Goal: Task Accomplishment & Management: Manage account settings

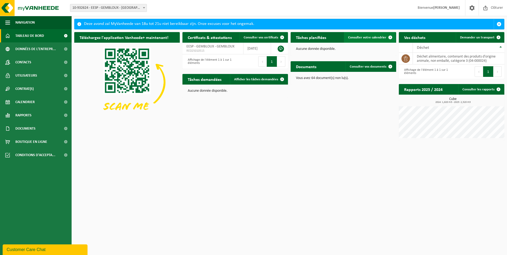
click at [391, 36] on span at bounding box center [390, 37] width 11 height 11
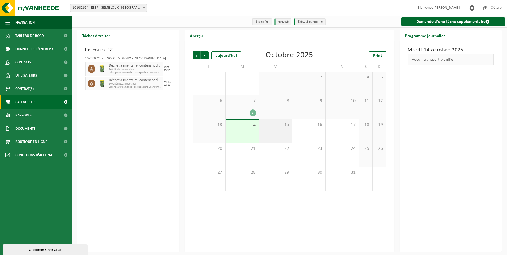
click at [280, 132] on div "15" at bounding box center [275, 131] width 33 height 24
click at [281, 152] on div "22" at bounding box center [275, 155] width 33 height 24
click at [277, 132] on div "15" at bounding box center [275, 131] width 33 height 24
click at [244, 132] on div "14" at bounding box center [242, 131] width 33 height 23
click at [159, 66] on span "button" at bounding box center [159, 69] width 4 height 11
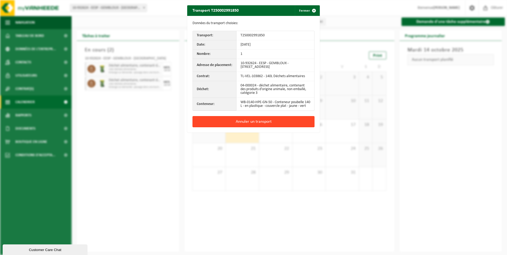
click at [253, 126] on button "Annuler un transport" at bounding box center [253, 121] width 122 height 11
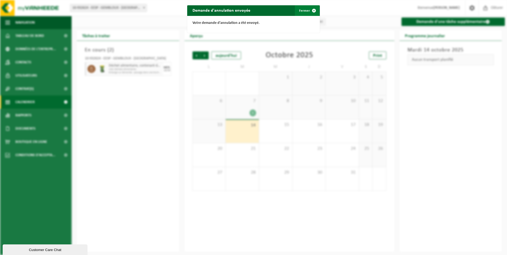
click at [305, 10] on button "Fermer" at bounding box center [307, 10] width 24 height 11
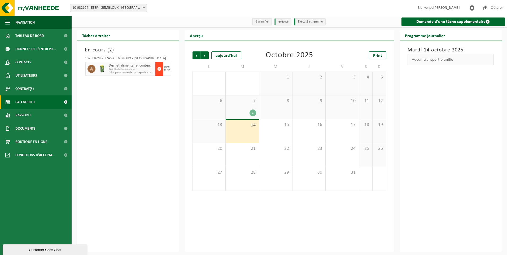
click at [158, 67] on span "button" at bounding box center [159, 69] width 4 height 11
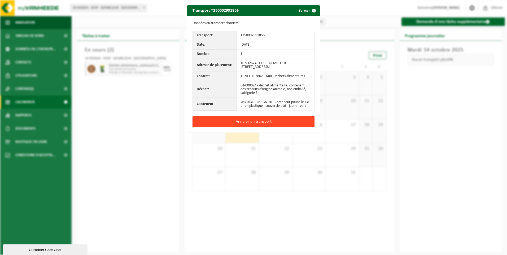
click at [255, 124] on button "Annuler un transport" at bounding box center [253, 121] width 122 height 11
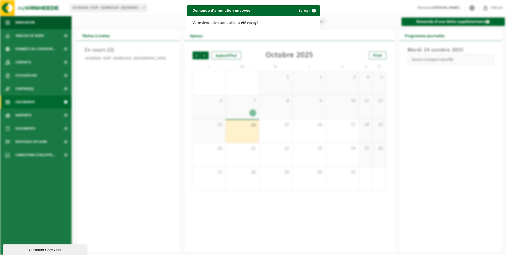
click at [460, 112] on div "Demande d'annulation envoyée Fermer Votre demande d'annulation a été envoyé." at bounding box center [253, 127] width 507 height 255
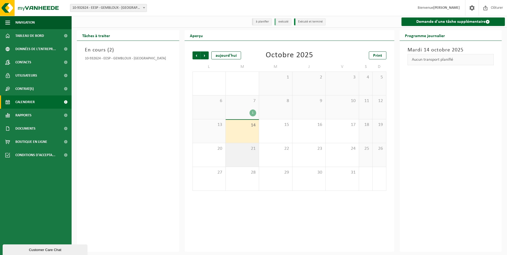
click at [246, 154] on div "21" at bounding box center [242, 155] width 33 height 24
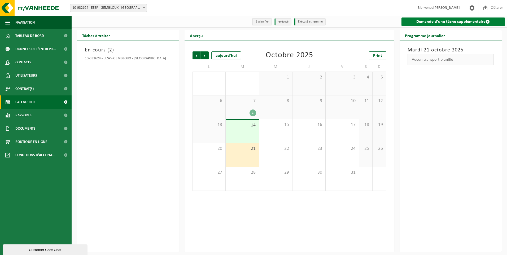
click at [441, 21] on link "Demande d'une tâche supplémentaire" at bounding box center [453, 21] width 104 height 8
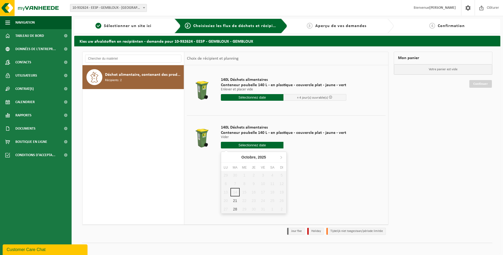
click at [250, 145] on input "text" at bounding box center [252, 145] width 63 height 7
click at [234, 200] on div "21" at bounding box center [234, 200] width 9 height 8
type input "à partir de 2025-10-21"
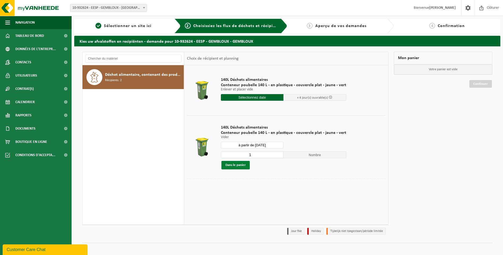
click at [237, 165] on button "Dans le panier" at bounding box center [235, 165] width 28 height 8
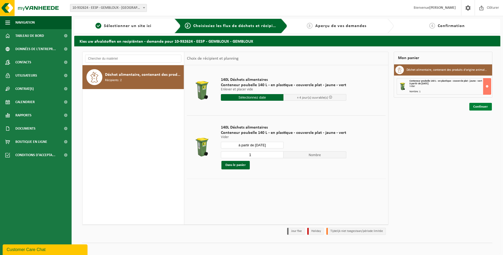
click at [478, 107] on link "Continuer" at bounding box center [480, 107] width 23 height 8
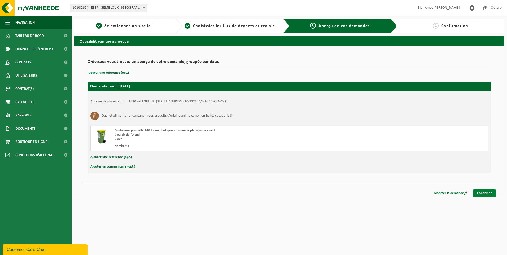
click at [487, 192] on link "Confirmer" at bounding box center [484, 193] width 23 height 8
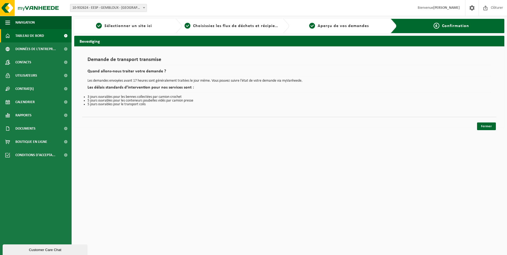
click at [33, 35] on span "Tableau de bord" at bounding box center [29, 35] width 29 height 13
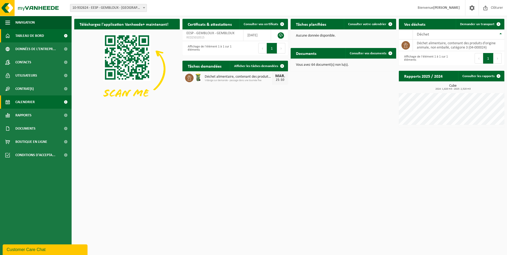
click at [32, 100] on span "Calendrier" at bounding box center [24, 101] width 19 height 13
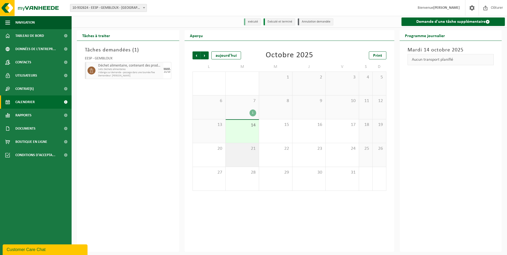
click at [252, 151] on span "21" at bounding box center [242, 149] width 28 height 6
click at [249, 155] on div "21" at bounding box center [242, 155] width 33 height 24
click at [248, 152] on div "21" at bounding box center [242, 155] width 33 height 24
click at [245, 153] on div "21" at bounding box center [242, 155] width 33 height 24
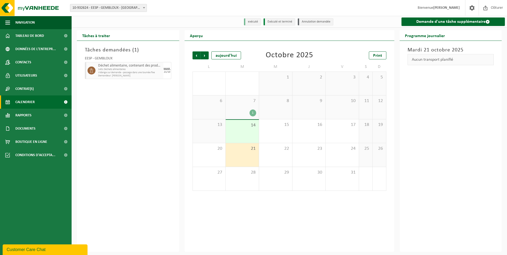
click at [245, 153] on div "21" at bounding box center [242, 155] width 33 height 24
click at [248, 157] on div "21" at bounding box center [242, 155] width 33 height 24
click at [246, 152] on span "21" at bounding box center [242, 149] width 28 height 6
click at [40, 35] on span "Tableau de bord" at bounding box center [29, 35] width 29 height 13
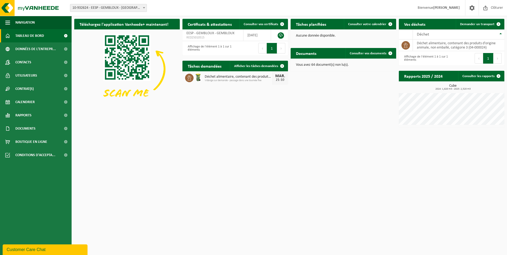
click at [32, 34] on span "Tableau de bord" at bounding box center [29, 35] width 29 height 13
click at [281, 66] on span at bounding box center [282, 66] width 11 height 11
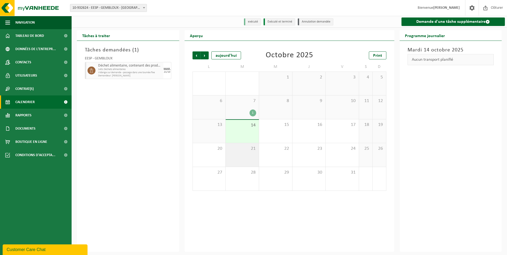
click at [241, 152] on div "21" at bounding box center [242, 155] width 33 height 24
click at [242, 152] on span "21" at bounding box center [242, 149] width 28 height 6
click at [33, 102] on span "Calendrier" at bounding box center [24, 101] width 19 height 13
click at [243, 158] on div "21" at bounding box center [242, 155] width 33 height 24
click at [205, 55] on span "Suivant" at bounding box center [205, 55] width 8 height 8
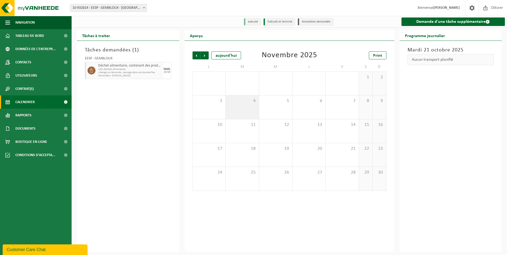
click at [248, 107] on div "4" at bounding box center [242, 107] width 33 height 24
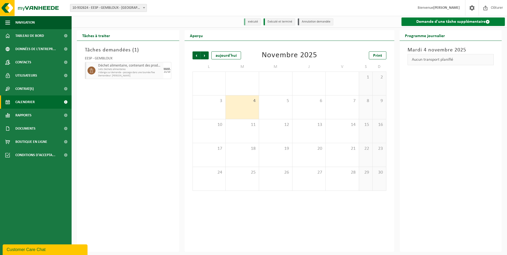
click at [433, 21] on link "Demande d'une tâche supplémentaire" at bounding box center [453, 21] width 104 height 8
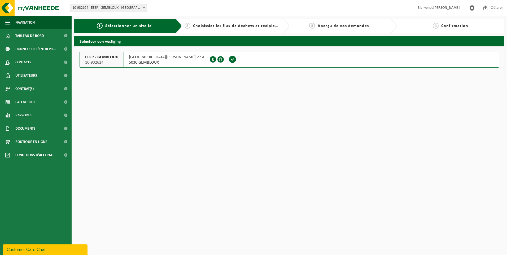
click at [228, 59] on span at bounding box center [232, 59] width 8 height 8
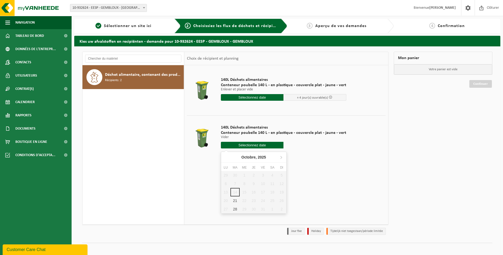
click at [249, 145] on input "text" at bounding box center [252, 145] width 63 height 7
click at [281, 156] on icon at bounding box center [281, 157] width 8 height 8
click at [234, 183] on div "4" at bounding box center [234, 183] width 9 height 8
type input "à partir de [DATE]"
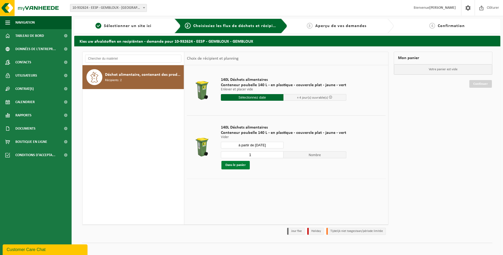
click at [238, 165] on button "Dans le panier" at bounding box center [235, 165] width 28 height 8
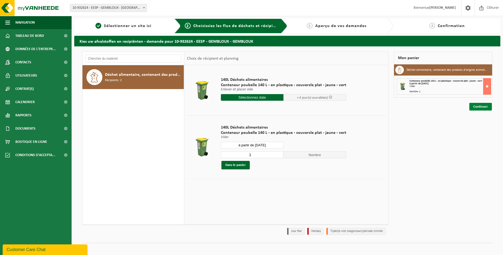
click at [481, 106] on link "Continuer" at bounding box center [480, 107] width 23 height 8
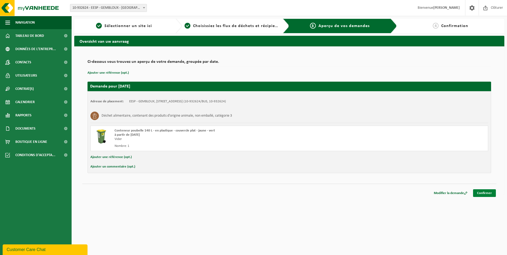
click at [486, 192] on link "Confirmer" at bounding box center [484, 193] width 23 height 8
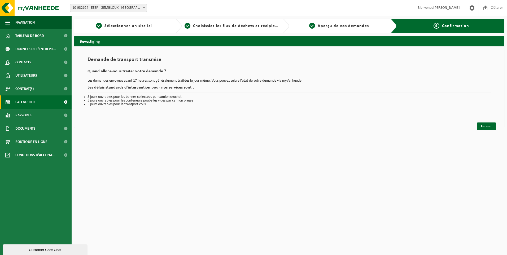
click at [32, 100] on span "Calendrier" at bounding box center [24, 101] width 19 height 13
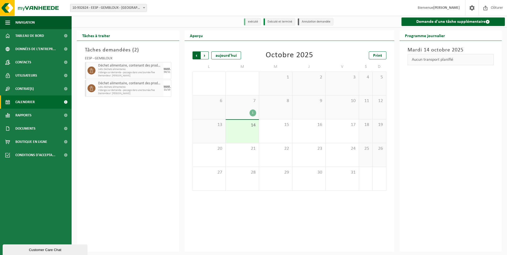
click at [205, 55] on span "Suivant" at bounding box center [205, 55] width 8 height 8
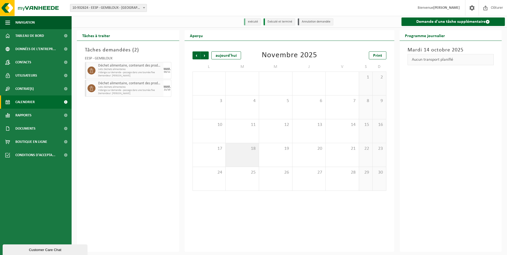
click at [245, 151] on span "18" at bounding box center [242, 149] width 28 height 6
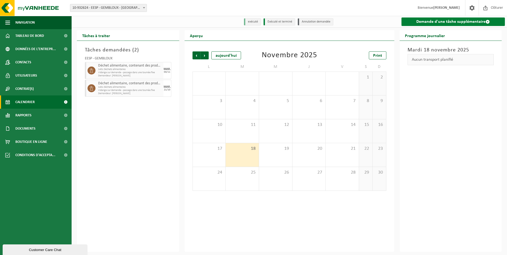
click at [439, 22] on link "Demande d'une tâche supplémentaire" at bounding box center [453, 21] width 104 height 8
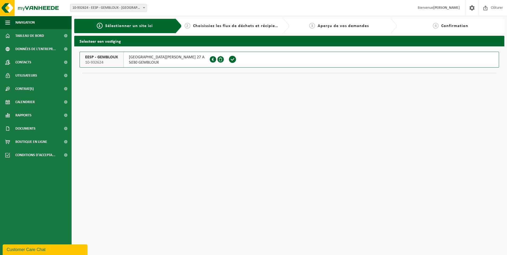
click at [228, 59] on span at bounding box center [232, 59] width 8 height 8
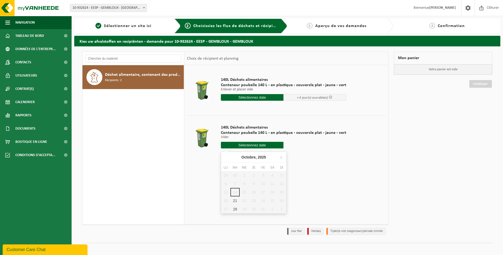
click at [257, 144] on input "text" at bounding box center [252, 145] width 63 height 7
click at [281, 157] on icon at bounding box center [280, 157] width 1 height 3
click at [236, 200] on div "18" at bounding box center [234, 200] width 9 height 8
type input "à partir de 2025-11-18"
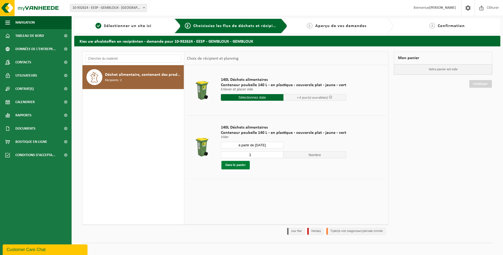
click at [239, 165] on button "Dans le panier" at bounding box center [235, 165] width 28 height 8
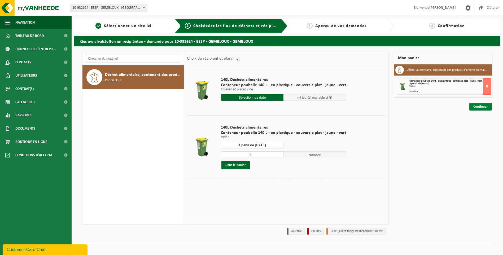
click at [481, 105] on link "Continuer" at bounding box center [480, 107] width 23 height 8
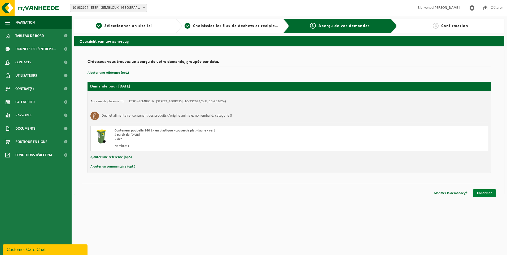
click at [484, 191] on link "Confirmer" at bounding box center [484, 193] width 23 height 8
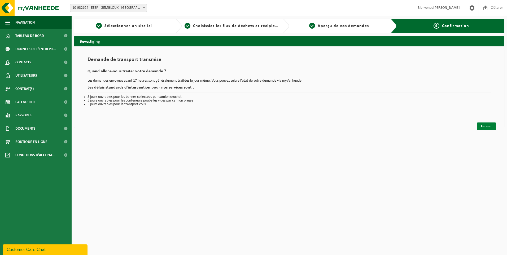
click at [487, 125] on link "Fermer" at bounding box center [486, 126] width 19 height 8
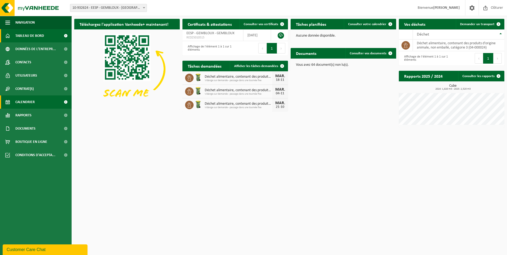
click at [24, 99] on span "Calendrier" at bounding box center [24, 101] width 19 height 13
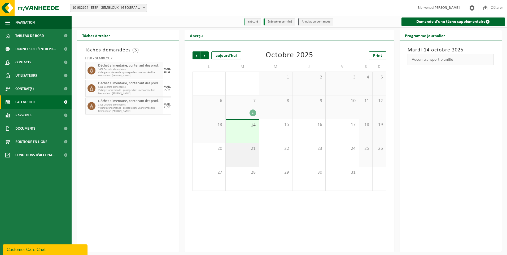
click at [243, 154] on div "21" at bounding box center [242, 155] width 33 height 24
click at [205, 54] on span "Suivant" at bounding box center [205, 55] width 8 height 8
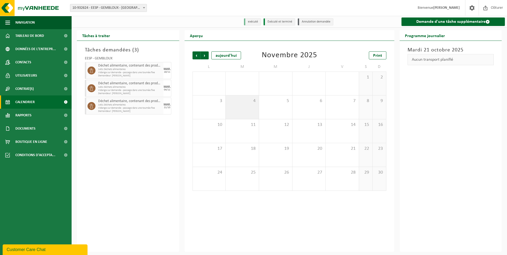
click at [238, 105] on div "4" at bounding box center [242, 107] width 33 height 24
click at [249, 154] on div "18" at bounding box center [242, 155] width 33 height 24
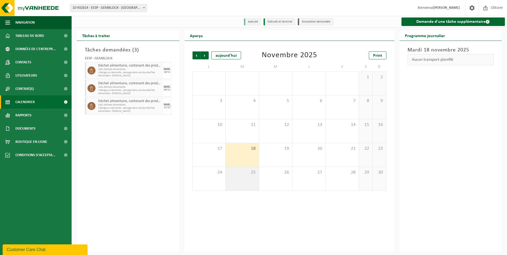
click at [247, 176] on div "25" at bounding box center [242, 179] width 33 height 24
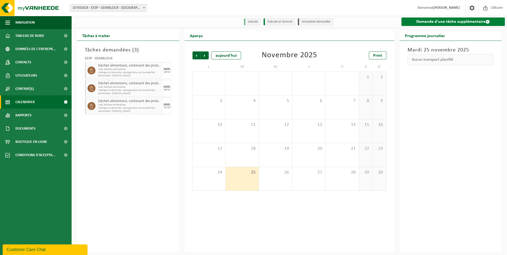
click at [436, 21] on link "Demande d'une tâche supplémentaire" at bounding box center [453, 21] width 104 height 8
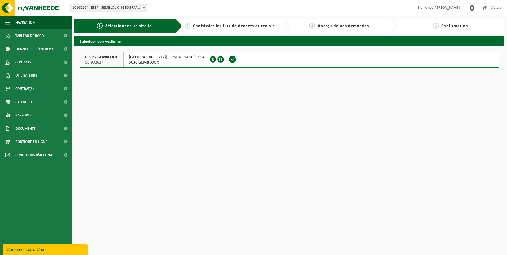
click at [228, 59] on span at bounding box center [232, 59] width 8 height 8
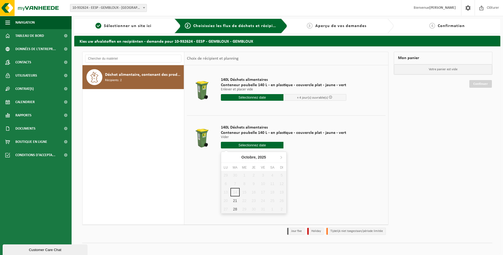
click at [255, 145] on input "text" at bounding box center [252, 145] width 63 height 7
click at [280, 157] on icon at bounding box center [281, 157] width 8 height 8
click at [224, 156] on icon at bounding box center [226, 157] width 8 height 8
click at [235, 209] on div "25" at bounding box center [234, 209] width 9 height 8
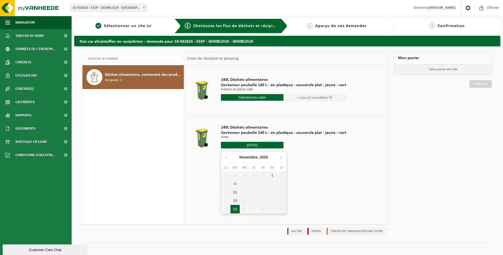
type input "à partir de 2025-11-25"
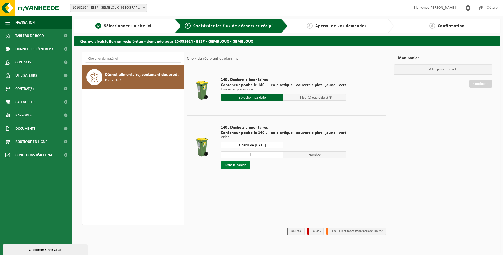
click at [240, 165] on button "Dans le panier" at bounding box center [235, 165] width 28 height 8
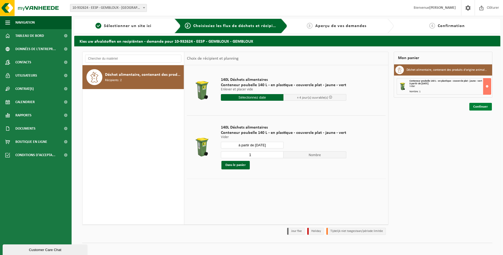
click at [478, 107] on link "Continuer" at bounding box center [480, 107] width 23 height 8
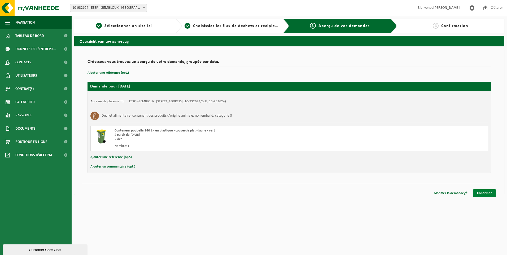
click at [486, 192] on link "Confirmer" at bounding box center [484, 193] width 23 height 8
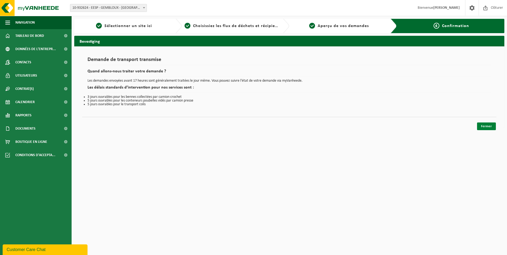
click at [482, 125] on link "Fermer" at bounding box center [486, 126] width 19 height 8
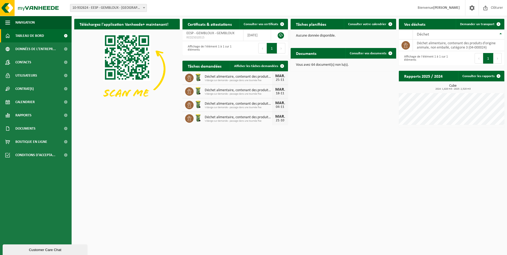
click at [26, 36] on span "Tableau de bord" at bounding box center [29, 35] width 29 height 13
click at [390, 25] on span at bounding box center [390, 24] width 11 height 11
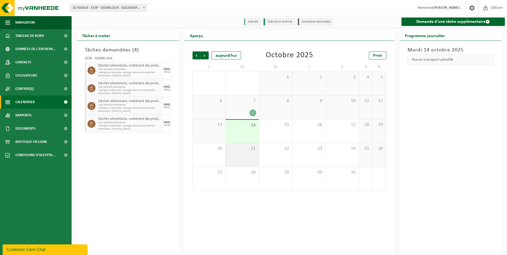
click at [247, 149] on span "21" at bounding box center [242, 149] width 28 height 6
click at [248, 156] on div "21" at bounding box center [242, 155] width 33 height 24
click at [244, 158] on div "21" at bounding box center [242, 155] width 33 height 24
click at [243, 154] on div "21" at bounding box center [242, 155] width 33 height 24
